Goal: Task Accomplishment & Management: Use online tool/utility

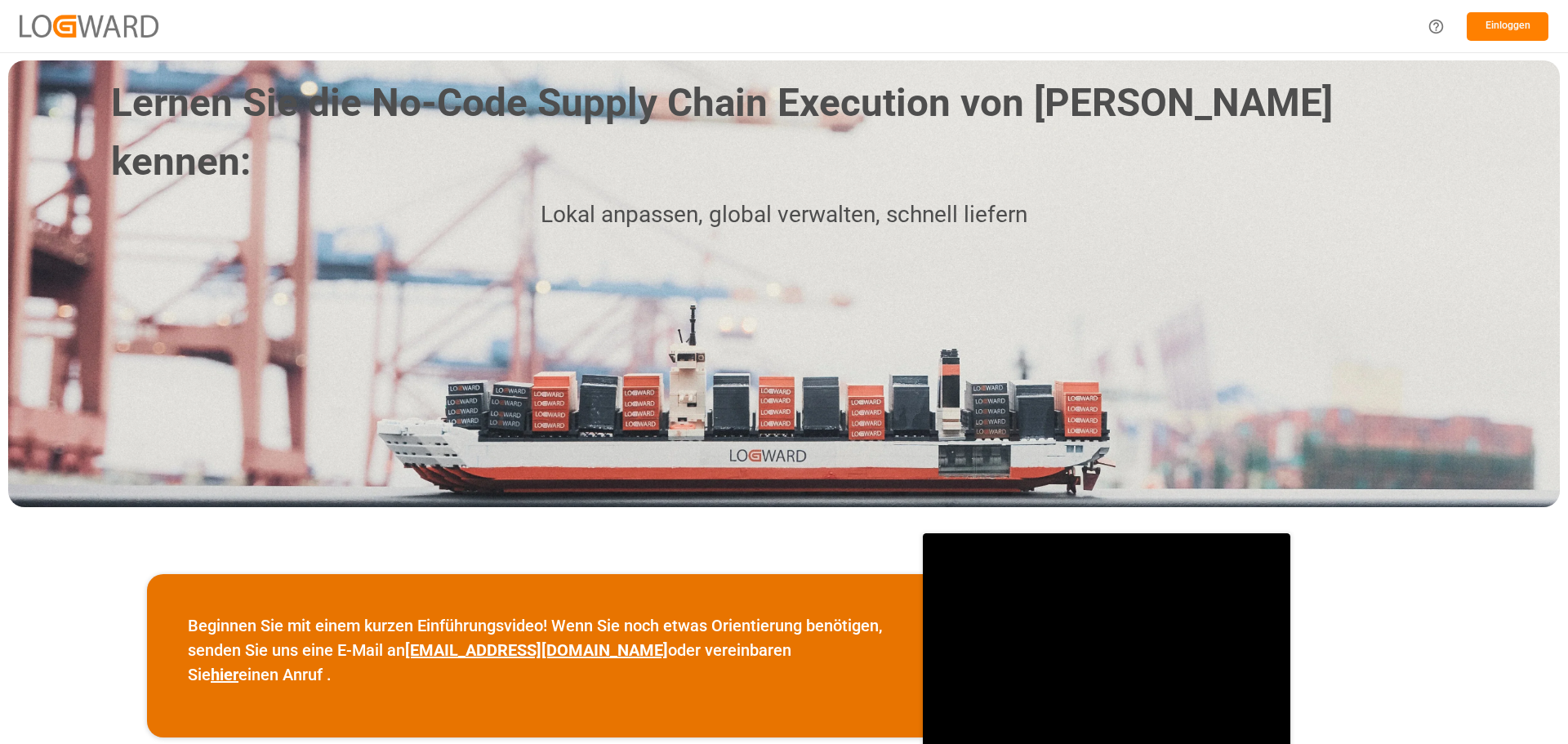
click at [1497, 29] on font "Einloggen" at bounding box center [1508, 25] width 45 height 12
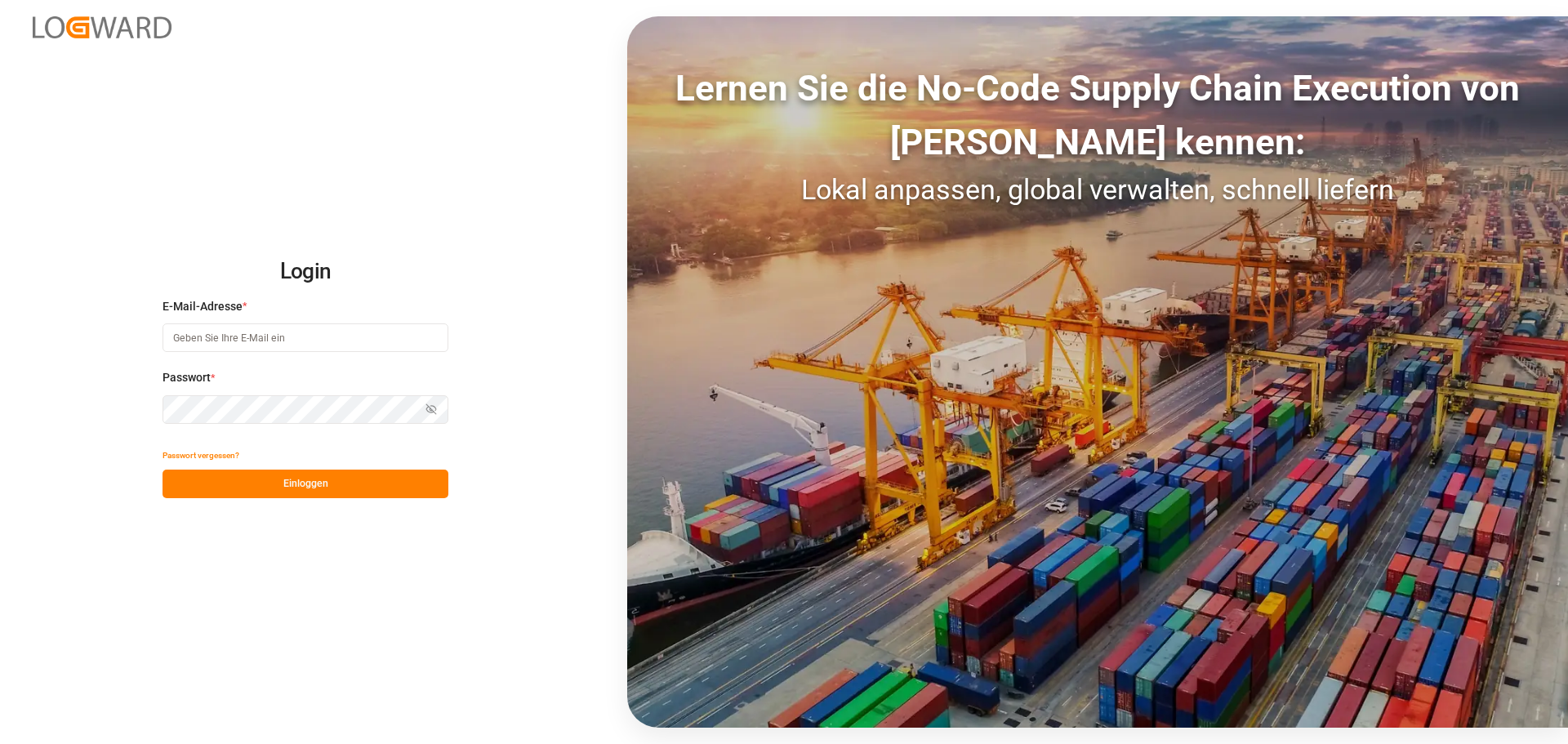
click at [214, 340] on input at bounding box center [305, 337] width 286 height 28
type input "[PERSON_NAME][EMAIL_ADDRESS][DOMAIN_NAME]"
click at [294, 484] on font "Einloggen" at bounding box center [305, 483] width 45 height 12
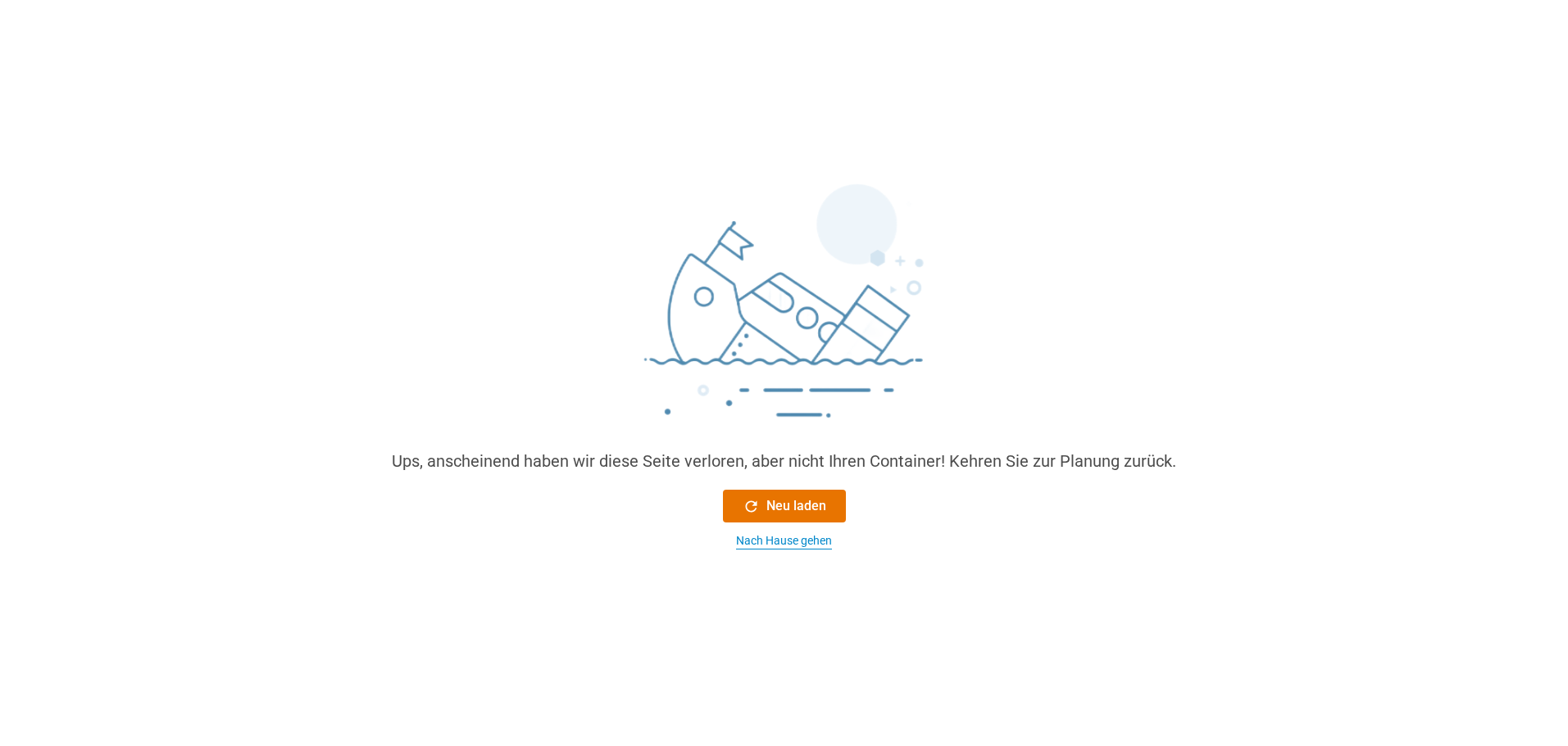
click at [808, 540] on font "Nach Hause gehen" at bounding box center [784, 540] width 96 height 13
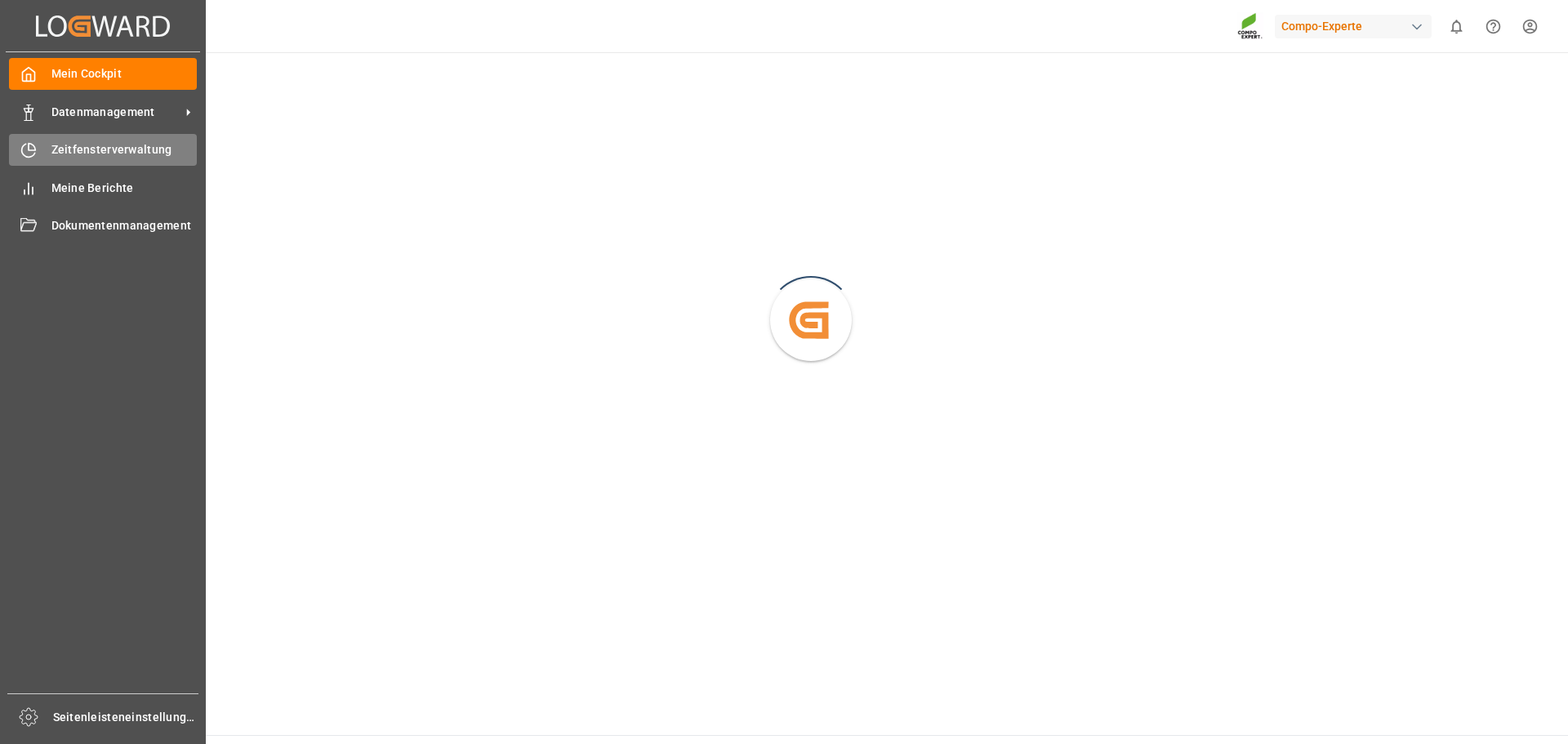
click at [79, 147] on font "Zeitfensterverwaltung" at bounding box center [112, 149] width 121 height 13
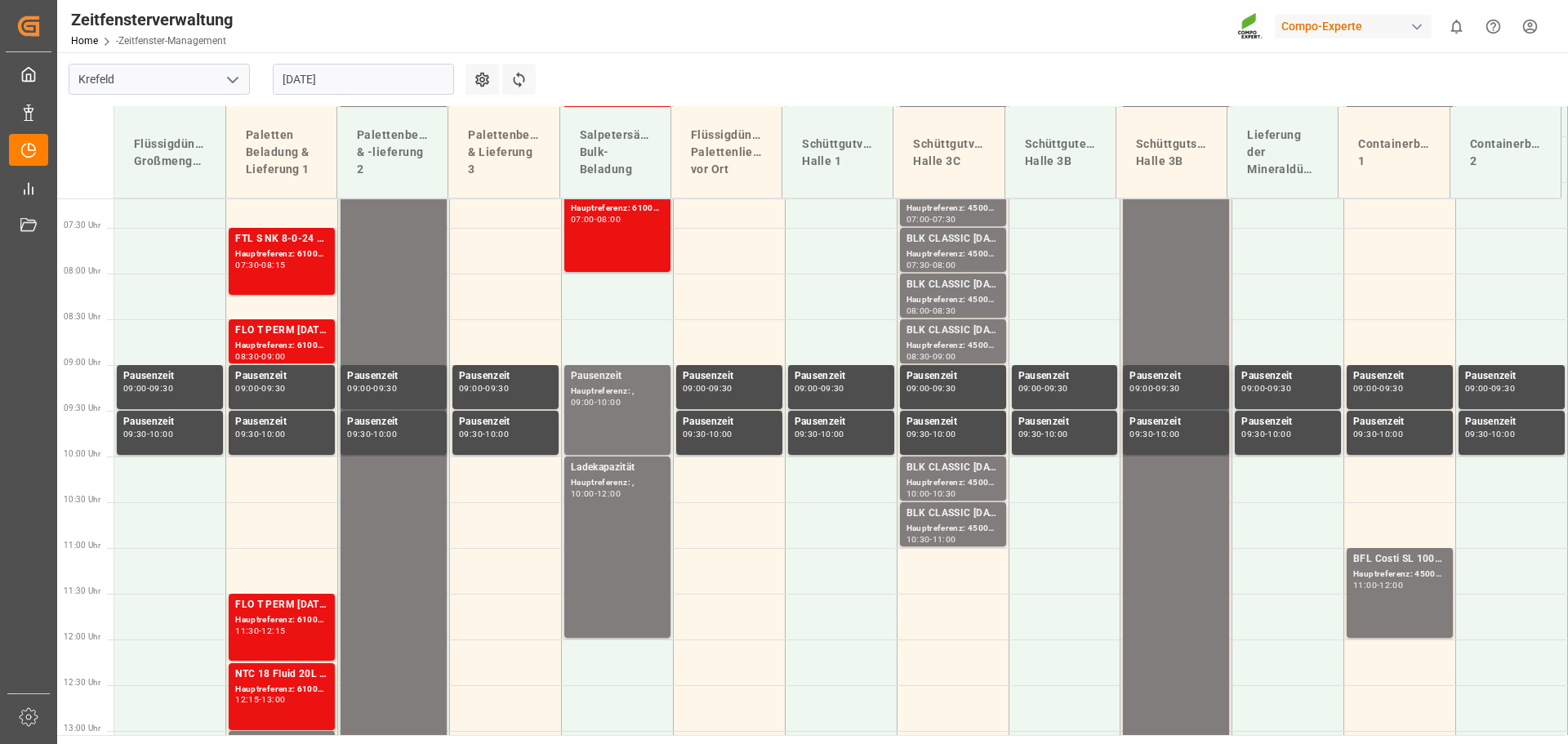
scroll to position [682, 0]
